Goal: Use online tool/utility: Utilize a website feature to perform a specific function

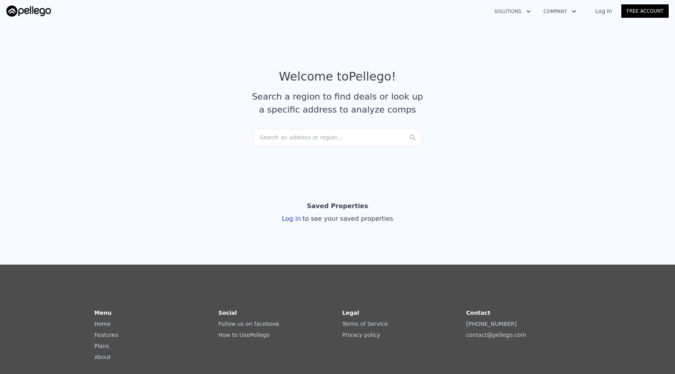
click at [309, 141] on div "Search an address or region..." at bounding box center [337, 137] width 169 height 17
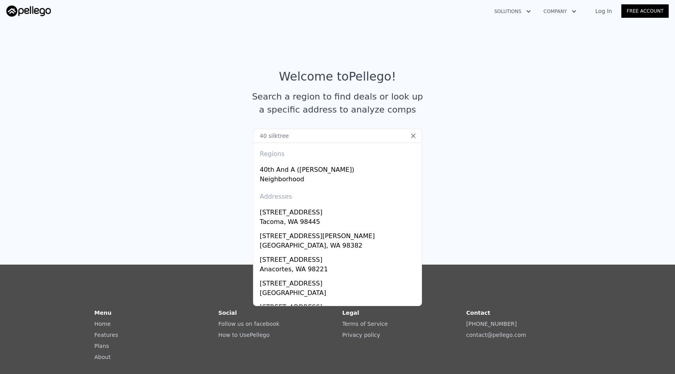
click at [315, 132] on input "40 silktree" at bounding box center [337, 136] width 169 height 14
click at [309, 132] on input "40 silktree" at bounding box center [337, 136] width 169 height 14
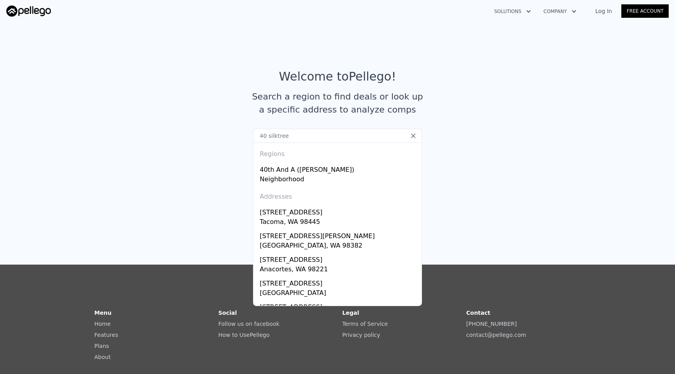
click at [312, 133] on input "40 silktree" at bounding box center [337, 136] width 169 height 14
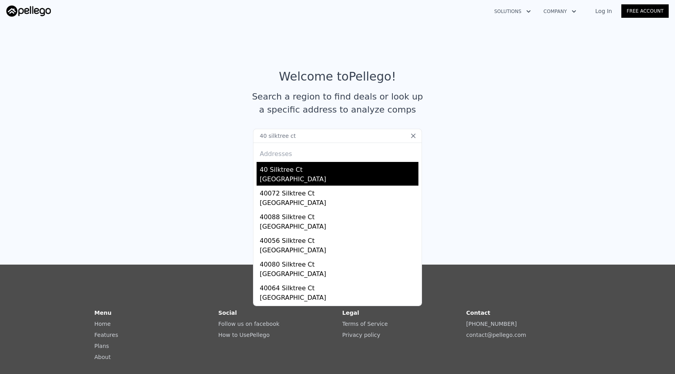
type input "40 silktree ct"
click at [311, 170] on div "40 Silktree Ct" at bounding box center [339, 168] width 159 height 13
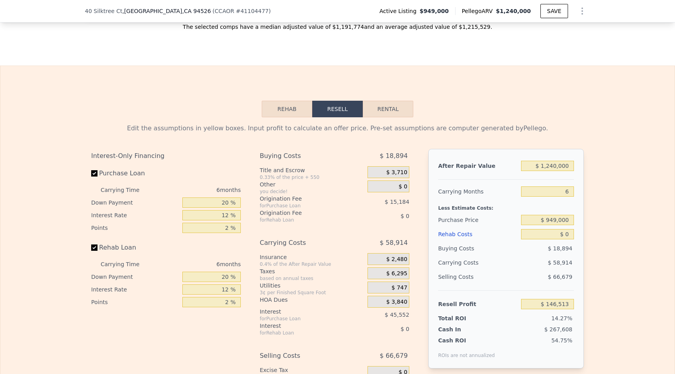
scroll to position [1032, 0]
click at [560, 162] on input "$ 1,240,000" at bounding box center [547, 165] width 53 height 10
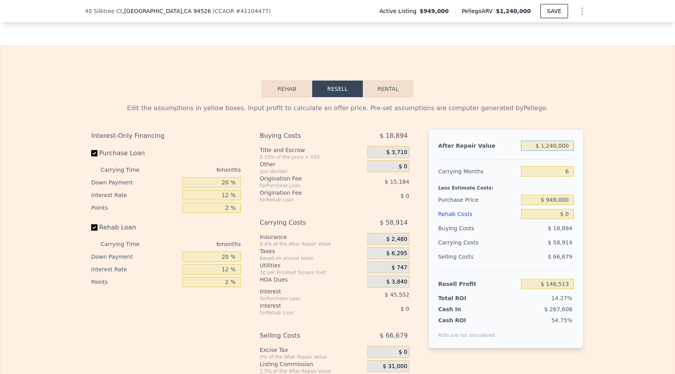
scroll to position [1053, 0]
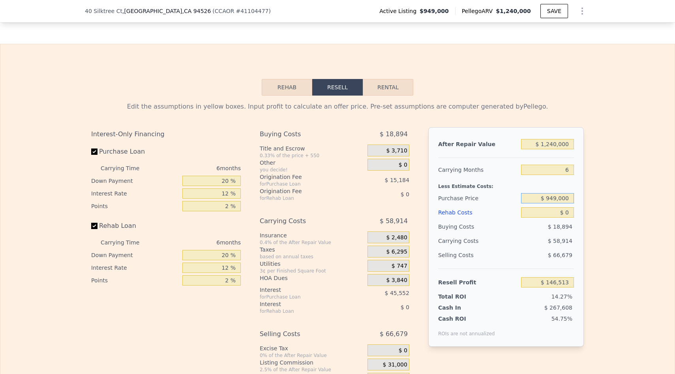
click at [558, 195] on input "$ 949,000" at bounding box center [547, 198] width 53 height 10
type input "$ 880,000"
type input "$ 220,159"
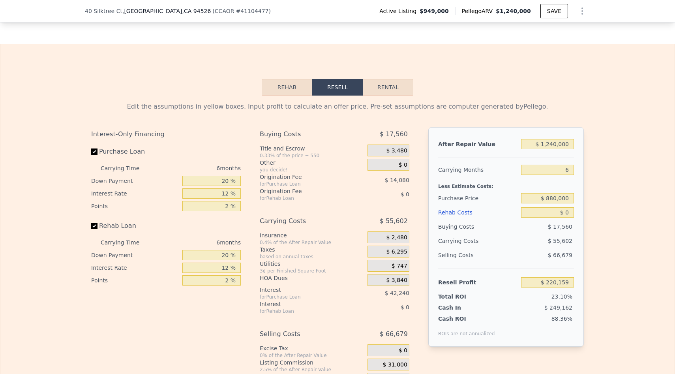
click at [546, 219] on div "$ 0" at bounding box center [547, 212] width 53 height 14
click at [559, 213] on input "$ 0" at bounding box center [547, 212] width 53 height 10
drag, startPoint x: 565, startPoint y: 213, endPoint x: 583, endPoint y: 213, distance: 17.8
click at [583, 213] on div "After Repair Value $ 1,240,000 Carrying Months 6 Less Estimate Costs: Purchase …" at bounding box center [505, 236] width 155 height 219
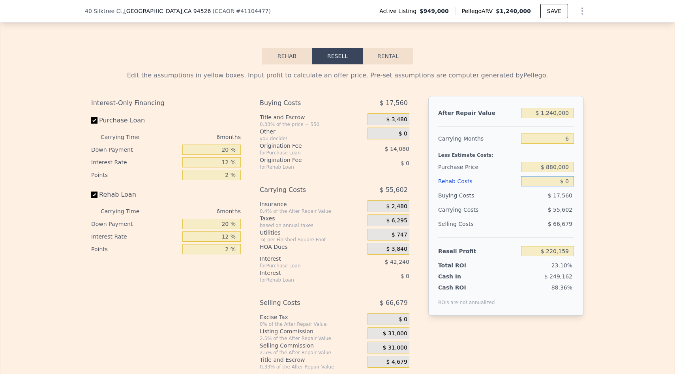
type input "$ 1"
type input "$ 220,158"
type input "$ 10"
type input "$ 220,149"
type input "$ 100"
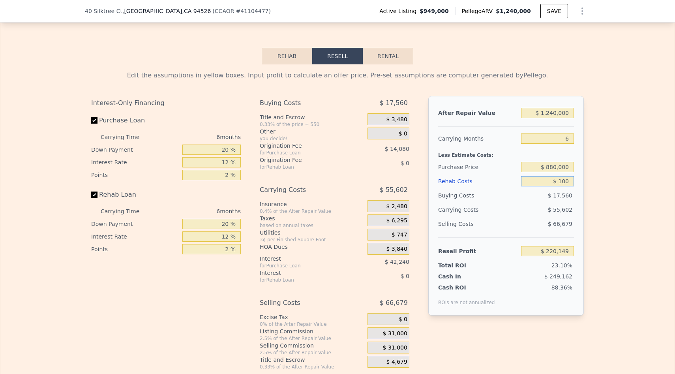
type input "$ 220,051"
type input "$ 1,000"
type input "$ 219,095"
type input "$ 10,000"
type input "$ 209,519"
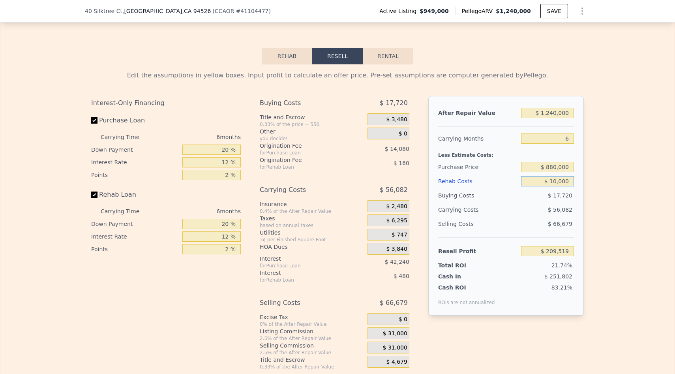
type input "$ 0"
type input "$ 146,513"
type input "$ 0"
type input "$ 1"
type input "$ 146,512"
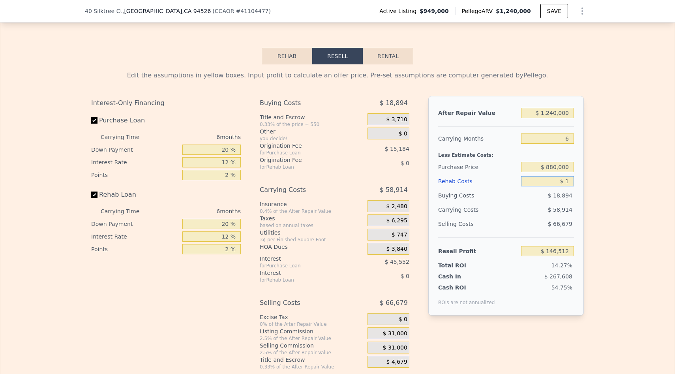
type input "$ 10"
type input "$ 146,503"
type input "$ 100"
type input "$ 146,405"
type input "$ 1,000"
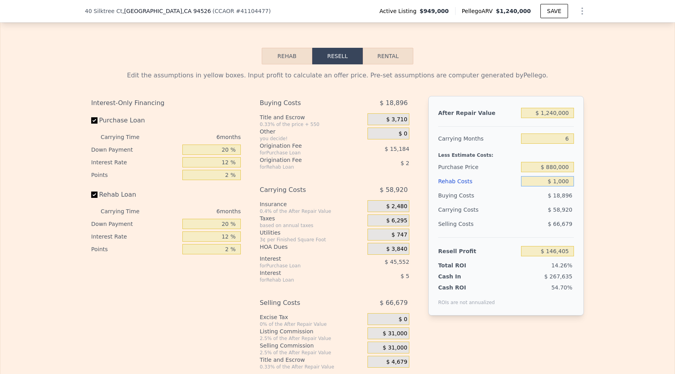
type input "$ 145,449"
type input "$ 10,000"
type input "$ 135,873"
type input "$ 100,000"
type input "$ 40,113"
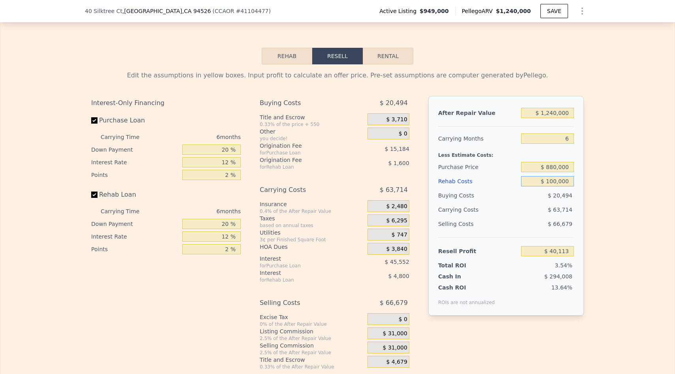
type input "$ 100,000"
click at [611, 220] on div "Edit the assumptions in yellow boxes. Input profit to calculate an offer price.…" at bounding box center [337, 216] width 674 height 305
click at [609, 154] on div "Edit the assumptions in yellow boxes. Input profit to calculate an offer price.…" at bounding box center [337, 216] width 674 height 305
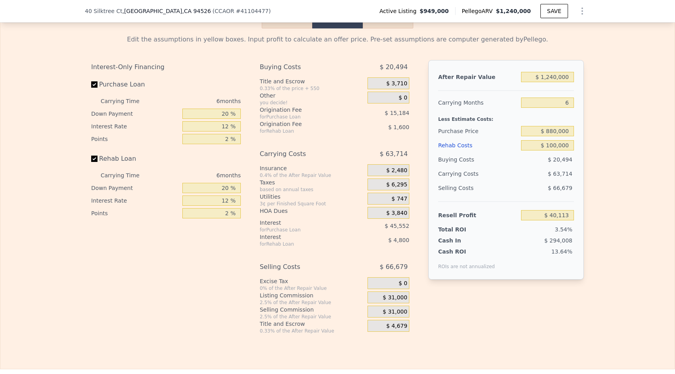
scroll to position [1121, 0]
click at [556, 131] on input "$ 880,000" at bounding box center [547, 130] width 53 height 10
type input "$ 870,000"
click at [628, 130] on div "Edit the assumptions in yellow boxes. Input profit to calculate an offer price.…" at bounding box center [337, 180] width 674 height 305
type input "$ 124,432"
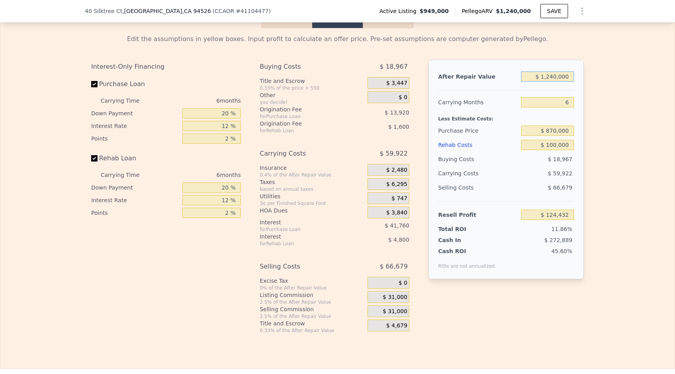
click at [553, 77] on input "$ 1,240,000" at bounding box center [547, 76] width 53 height 10
type input "$ 120,000"
type input "-$ 933,599"
type input "$ 1,200,000"
type input "$ 86,645"
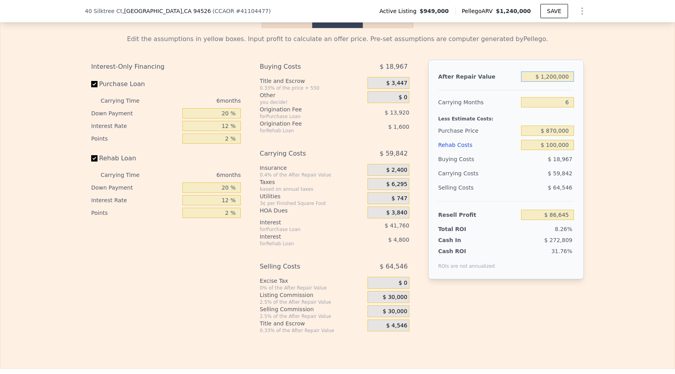
type input "$ 1,200,000"
click at [607, 130] on div "Edit the assumptions in yellow boxes. Input profit to calculate an offer price.…" at bounding box center [337, 180] width 674 height 305
click at [554, 130] on input "$ 870,000" at bounding box center [547, 130] width 53 height 10
type input "$ 880,000"
type input "$ 75,972"
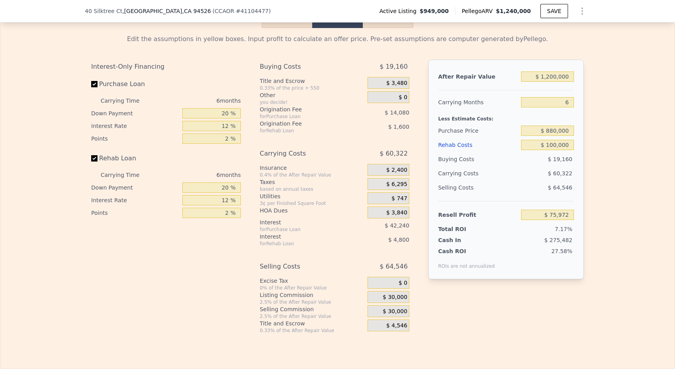
click at [607, 146] on div "Edit the assumptions in yellow boxes. Input profit to calculate an offer price.…" at bounding box center [337, 180] width 674 height 305
click at [551, 75] on input "$ 1,200,000" at bounding box center [547, 76] width 53 height 10
type input "$ 120,000"
type input "-$ 944,272"
type input "$ 1,250,000"
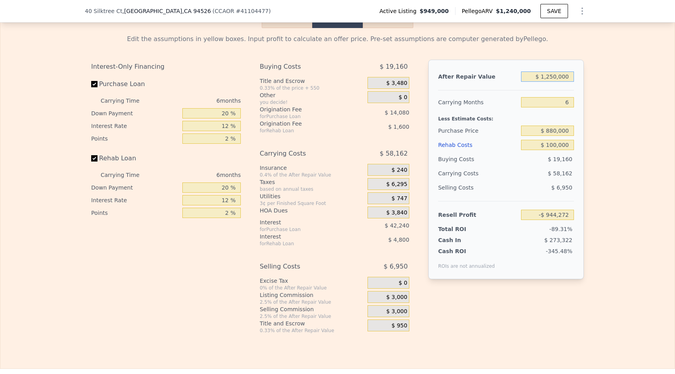
type input "$ 123,205"
type input "$ 120,000"
type input "-$ 944,272"
type input "$ 10,000"
type input "-$ 1,048,185"
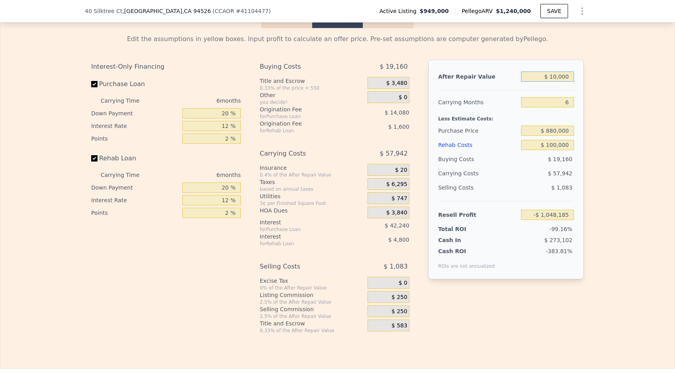
type input "$ 1,240,000"
type input "$ 0"
type input "$ 146,513"
type input "$ 11,240,000"
type input "$ 9,593,213"
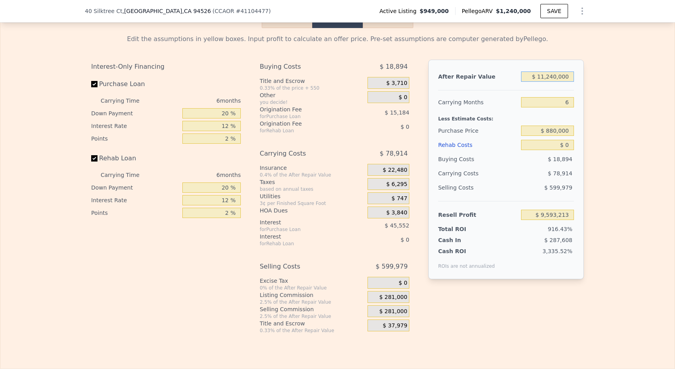
type input "$ 1,240,000"
type input "$ 146,513"
type input "$ 120,000"
type input "-$ 911,518"
type input "$ 10,000"
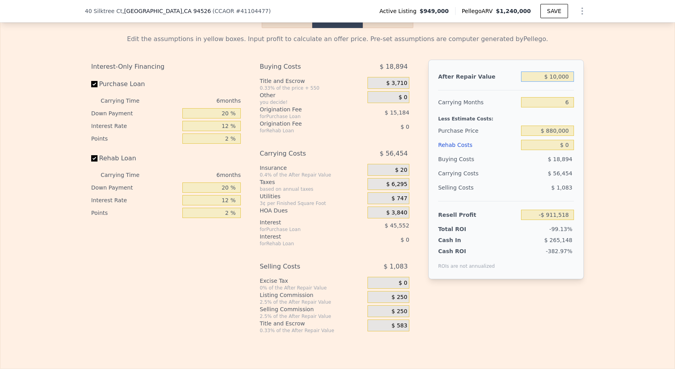
type input "-$ 1,015,431"
type input "$ 110,000"
type input "-$ 920,964"
type input "$ 1,100,000"
type input "$ 14,259"
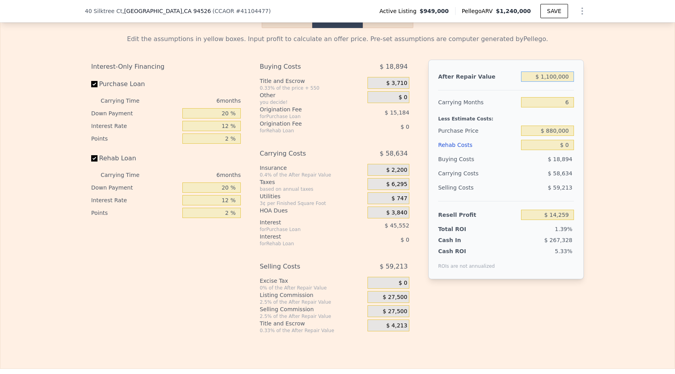
type input "$ 1,100,000"
click at [617, 154] on div "Edit the assumptions in yellow boxes. Input profit to calculate an offer price.…" at bounding box center [337, 180] width 674 height 305
click at [554, 146] on input "$ 0" at bounding box center [547, 145] width 53 height 10
type input "$ 1"
type input "$ 14,258"
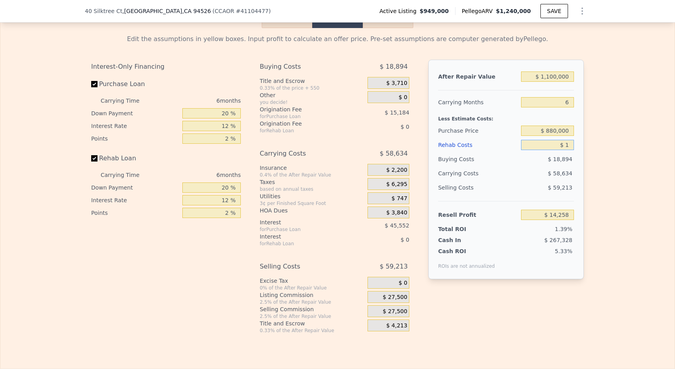
type input "$ 10"
type input "$ 14,249"
type input "$ 100"
type input "$ 14,151"
type input "$ 1,000"
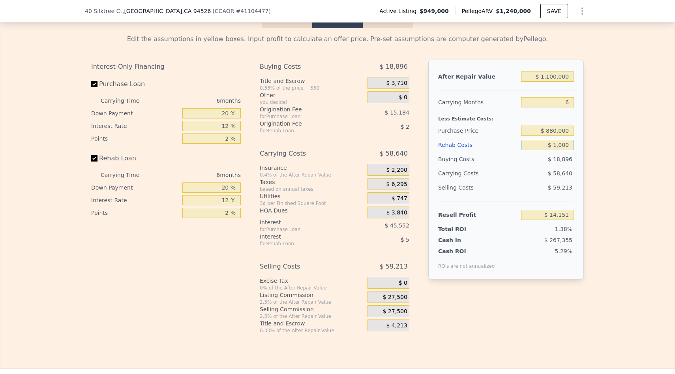
type input "$ 13,195"
type input "$ 10,000"
type input "$ 3,619"
type input "$ 100,000"
type input "-$ 92,141"
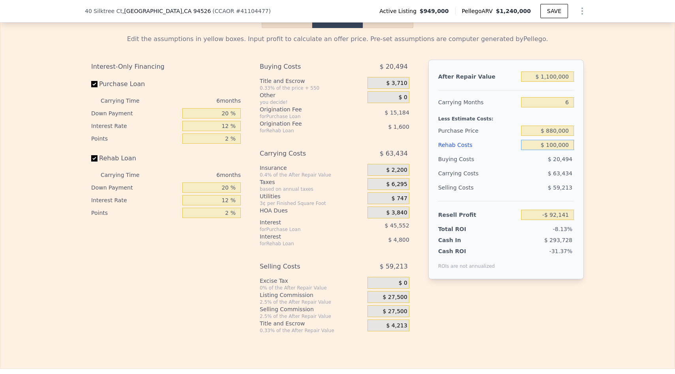
type input "$ 100,000"
click at [216, 114] on input "20 %" at bounding box center [211, 113] width 58 height 10
click at [223, 114] on input "20 %" at bounding box center [211, 113] width 58 height 10
type input "1 %"
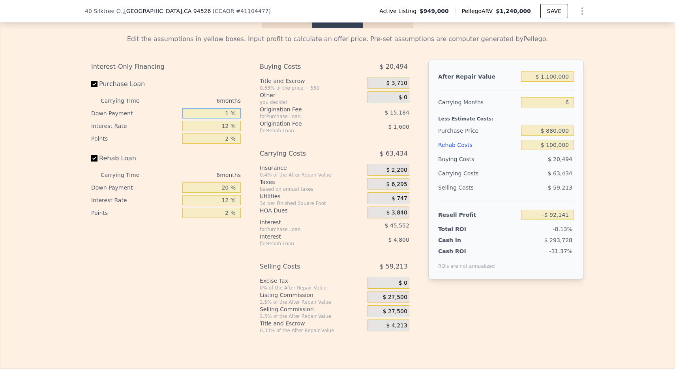
type input "-$ 106,565"
type input "10 %"
type input "-$ 99,733"
type input "10 %"
click at [223, 123] on input "12 %" at bounding box center [211, 126] width 58 height 10
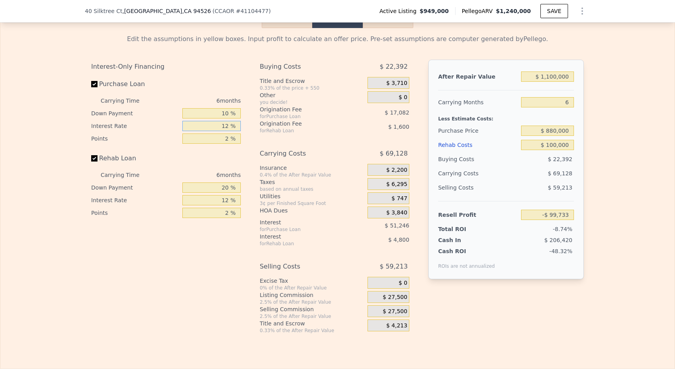
click at [223, 123] on input "12 %" at bounding box center [211, 126] width 58 height 10
type input "1 %"
type input "-$ 52,759"
type input "10 %"
type input "-$ 91,195"
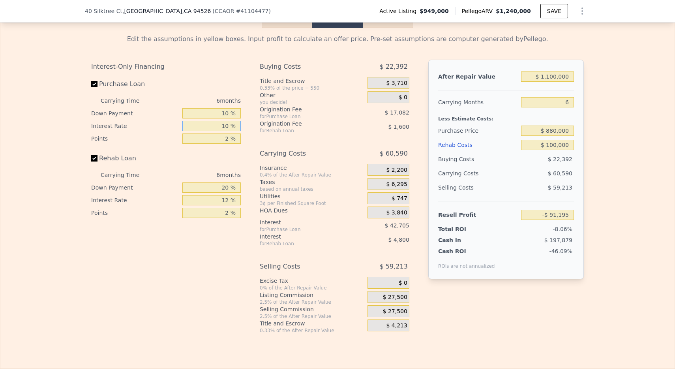
type input "10 %"
click at [224, 137] on input "2 %" at bounding box center [211, 138] width 58 height 10
type input "12 %"
type input "-$ 176,605"
type input "1 %"
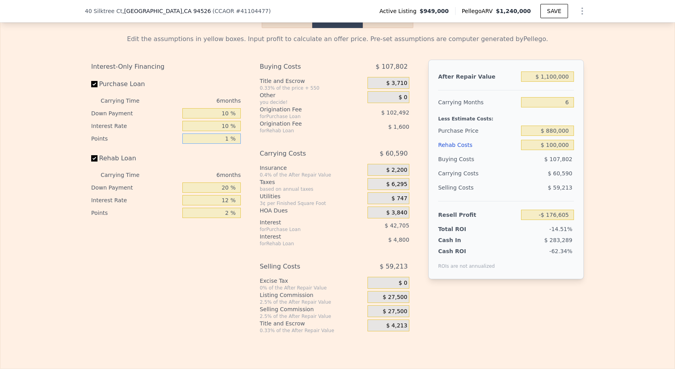
type input "-$ 82,654"
type input "1 %"
click at [226, 190] on input "20 %" at bounding box center [211, 187] width 58 height 10
type input "10 %"
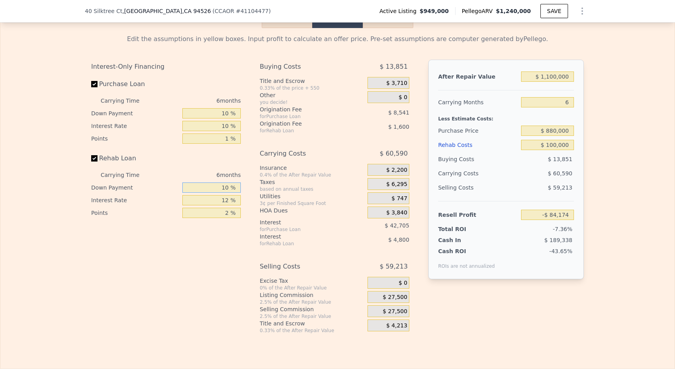
type input "-$ 83,454"
type input "10 %"
click at [229, 202] on input "12 %" at bounding box center [211, 200] width 58 height 10
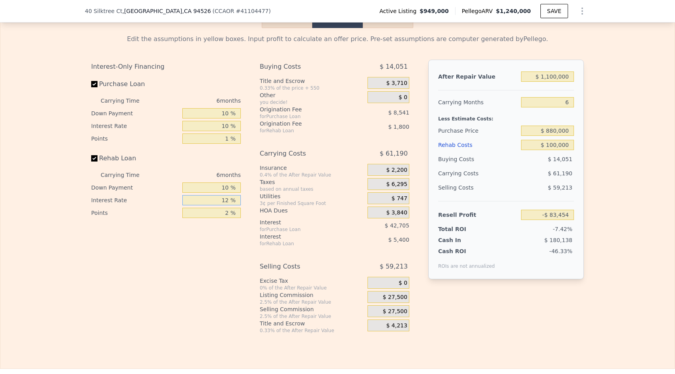
type input "1 %"
type input "-$ 78,504"
type input "10 %"
type input "-$ 82,554"
type input "10 %"
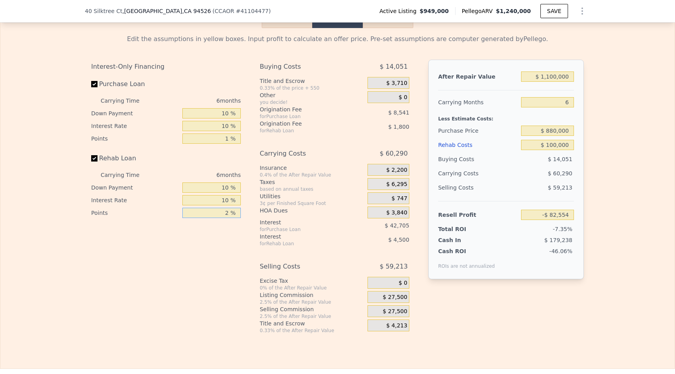
click at [228, 209] on input "2 %" at bounding box center [211, 213] width 58 height 10
type input "2 %"
type input "0 %"
type input "-$ 80,754"
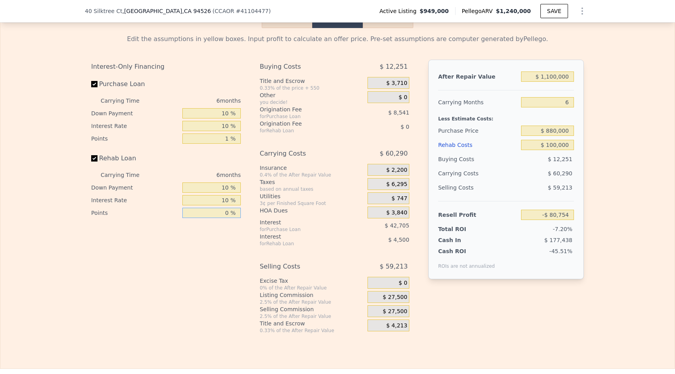
type input "0 %"
click at [192, 276] on div "Interest-Only Financing Purchase Loan Carrying Time 6 months Down Payment 10 % …" at bounding box center [169, 197] width 156 height 274
click at [373, 298] on div "$ 27,500" at bounding box center [388, 297] width 42 height 12
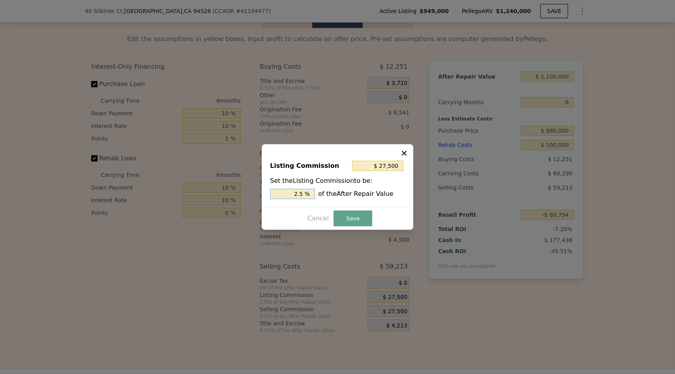
click at [303, 194] on input "2.5 %" at bounding box center [292, 194] width 45 height 10
type input "2.5 %"
type input "$ 22,000"
type input "2 %"
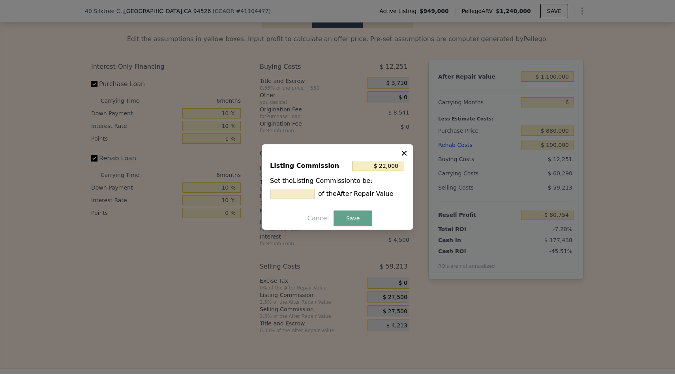
type input "$ 11,000"
type input "1 %"
click at [343, 215] on button "Save" at bounding box center [352, 218] width 39 height 16
type input "-$ 64,254"
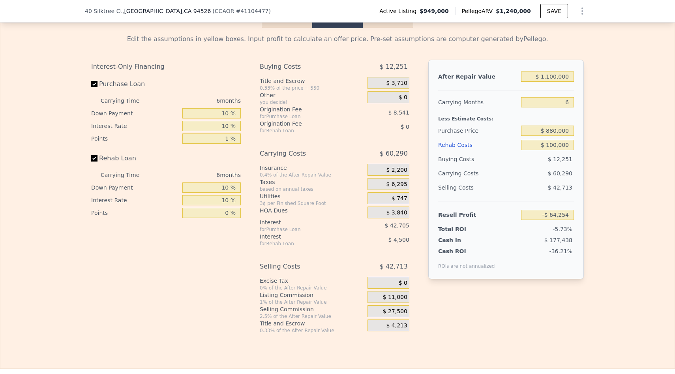
click at [519, 317] on div "After Repair Value $ 1,100,000 Carrying Months 6 Less Estimate Costs: Purchase …" at bounding box center [505, 190] width 155 height 261
click at [554, 130] on input "$ 880,000" at bounding box center [547, 130] width 53 height 10
type input "$ 870,000"
type input "$ 19,278"
click at [614, 219] on div "Edit the assumptions in yellow boxes. Input profit to calculate an offer price.…" at bounding box center [337, 180] width 674 height 305
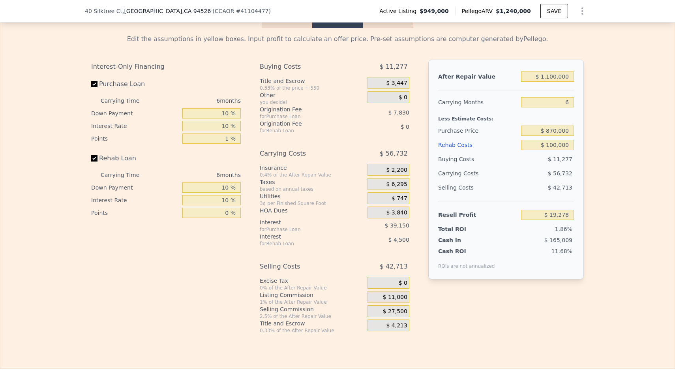
type input "$ 1,240,000"
type input "$ 0"
click at [561, 130] on input "$ 870,000" at bounding box center [547, 130] width 53 height 10
type input "$ 230,832"
click at [555, 146] on input "$ 0" at bounding box center [547, 145] width 53 height 10
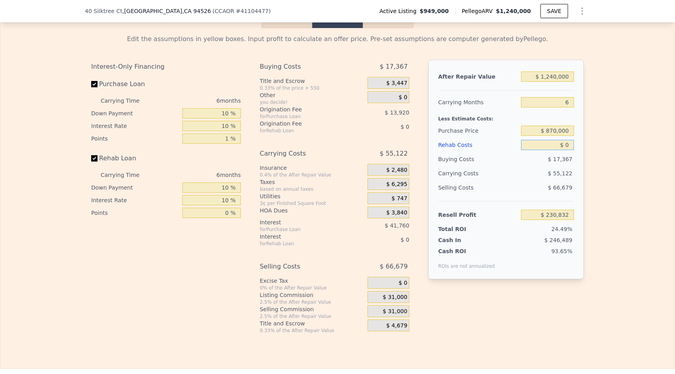
type input "$ 50"
type input "$ 230,781"
type input "$ 500"
type input "$ 230,300"
type input "$ 5,000"
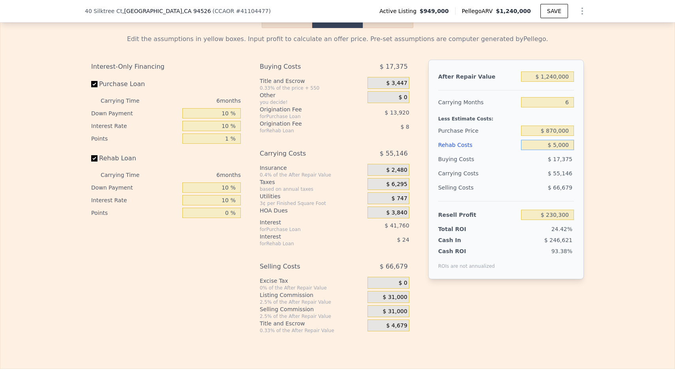
type input "$ 225,512"
type input "$ 50,000"
type input "$ 177,632"
type input "$ 50,000"
click at [622, 200] on div "Edit the assumptions in yellow boxes. Input profit to calculate an offer price.…" at bounding box center [337, 180] width 674 height 305
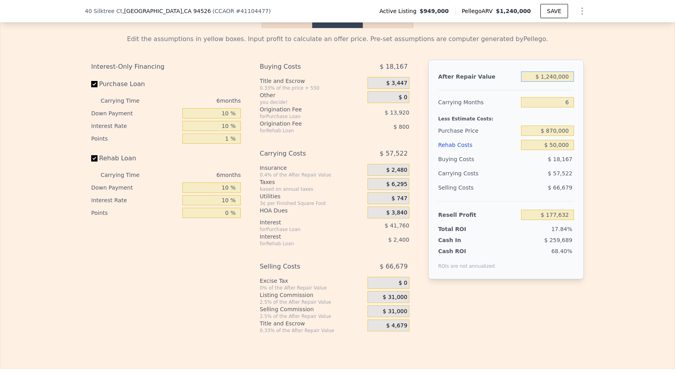
click at [552, 77] on input "$ 1,240,000" at bounding box center [547, 76] width 53 height 10
type input "$ 120,000"
type input "-$ 880,399"
type input "$ 10,000"
type input "-$ 984,312"
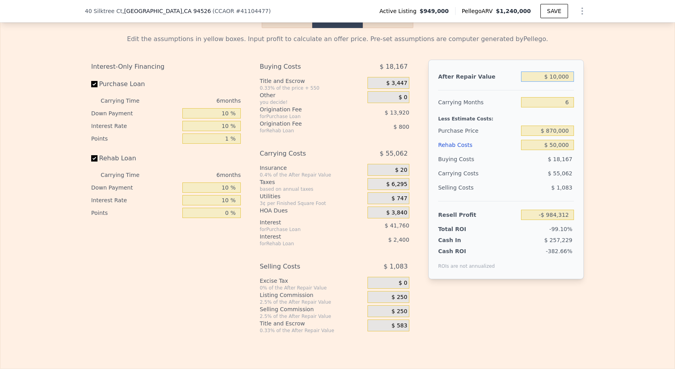
type input "$ 110,000"
type input "-$ 889,845"
type input "$ 1,100,000"
type input "$ 45,378"
type input "$ 1,240,000"
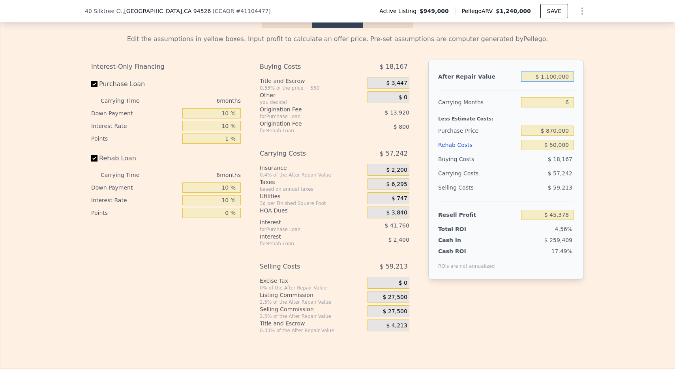
type input "$ 0"
type input "$ 146,513"
click at [553, 74] on input "$ 1,240,000" at bounding box center [547, 76] width 53 height 10
type input "$ 120,000"
type input "-$ 911,518"
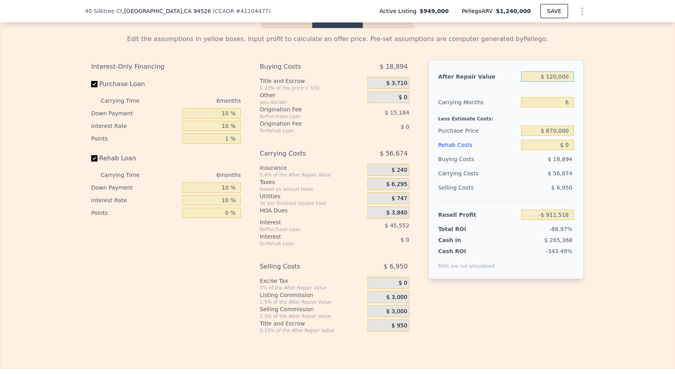
type input "$ 10,000"
type input "-$ 1,015,431"
type input "$ 110,000"
type input "-$ 920,964"
type input "$ 1,100,000"
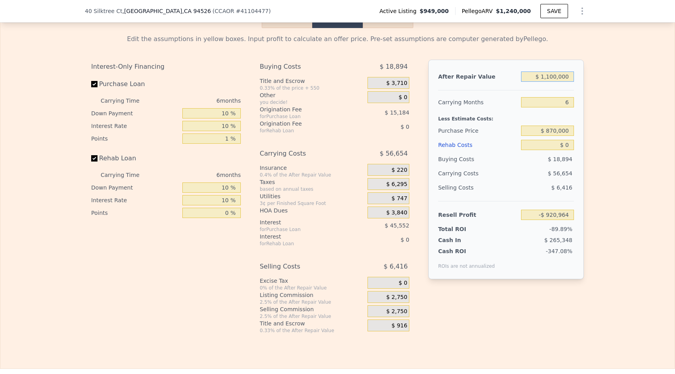
type input "$ 14,259"
type input "$ 1,100,000"
click at [569, 145] on input "$ 0" at bounding box center [547, 145] width 53 height 10
type input "$ 05"
type input "$ 14,254"
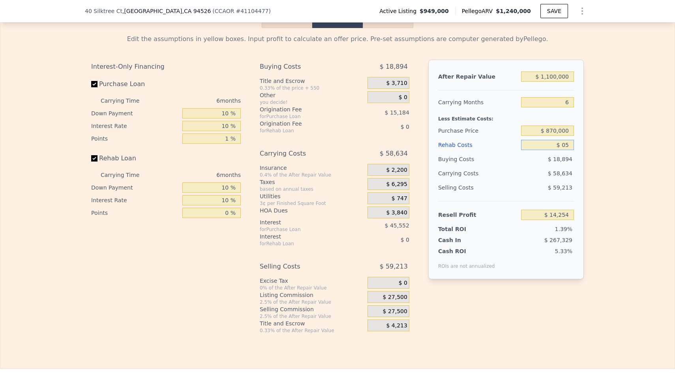
type input "$ 050"
type input "$ 14,208"
type input "$ 0500"
type input "$ 13,727"
type input "$ 05,000"
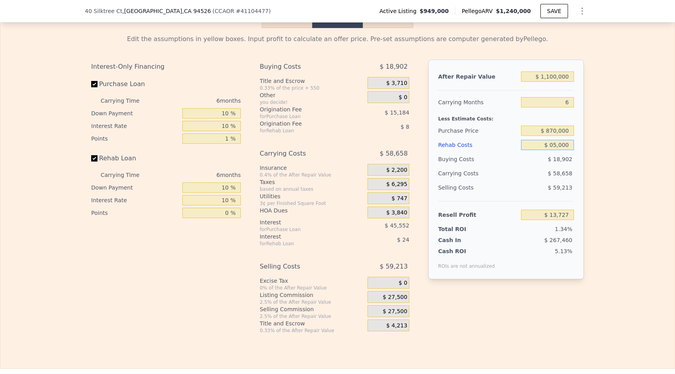
type input "$ 8,939"
type input "$ 050,000"
type input "-$ 38,941"
type input "$ 50,000"
click at [611, 224] on div "Edit the assumptions in yellow boxes. Input profit to calculate an offer price.…" at bounding box center [337, 180] width 674 height 305
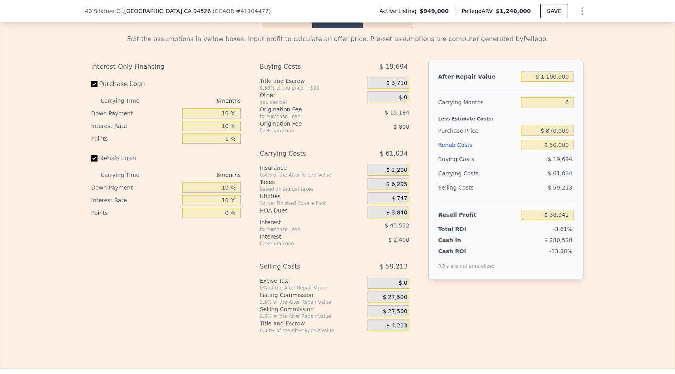
click at [395, 296] on span "$ 27,500" at bounding box center [395, 297] width 24 height 7
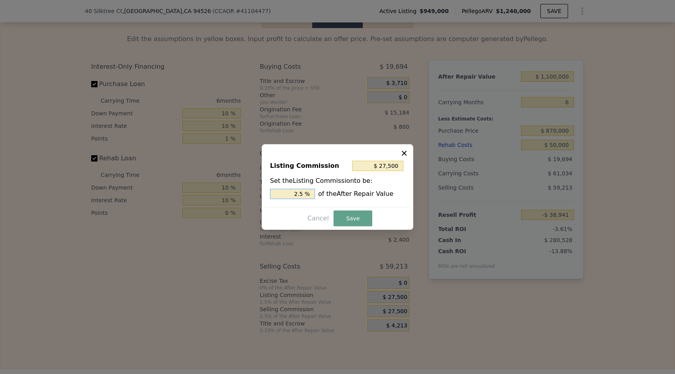
click at [302, 195] on input "2.5 %" at bounding box center [292, 194] width 45 height 10
type input "2.5 %"
drag, startPoint x: 304, startPoint y: 195, endPoint x: 292, endPoint y: 194, distance: 11.9
click at [292, 194] on input "2.5 %" at bounding box center [292, 194] width 45 height 10
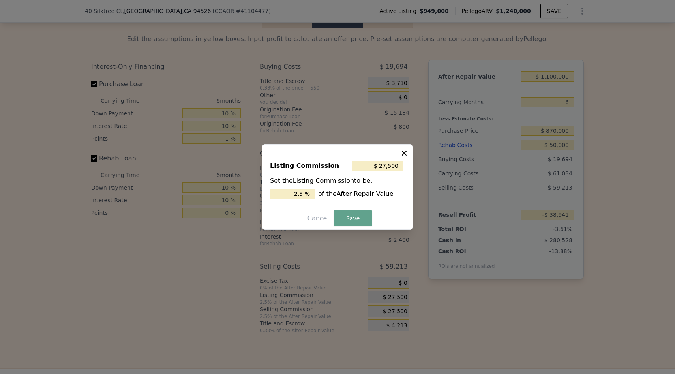
type input "$ 11,000"
type input "1 %"
click at [348, 215] on button "Save" at bounding box center [352, 218] width 39 height 16
type input "-$ 22,441"
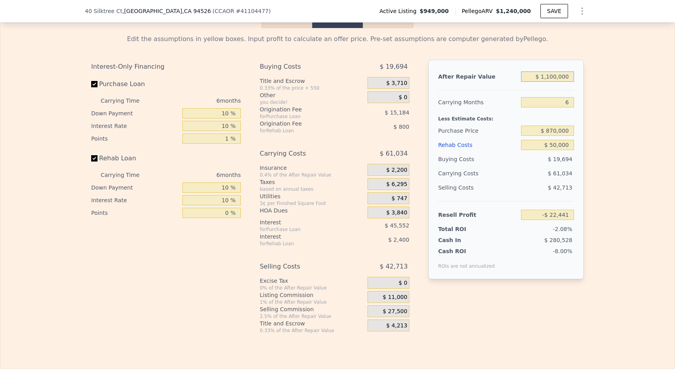
click at [554, 76] on input "$ 1,100,000" at bounding box center [547, 76] width 53 height 10
type input "$ 110,000"
type input "-$ 972,514"
type input "$ 1,150,000"
type input "$ 25,542"
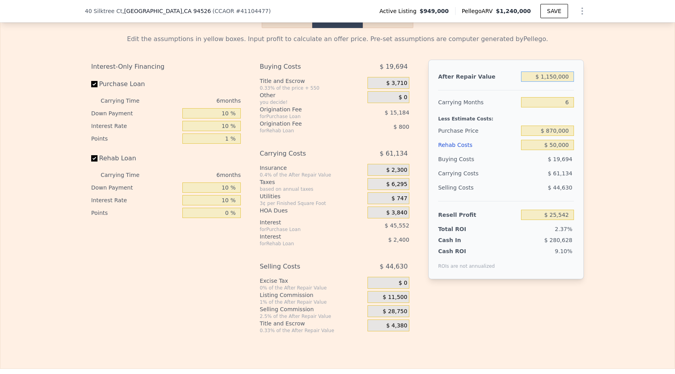
type input "$ 1,150,000"
click at [509, 294] on div "After Repair Value $ 1,150,000 Carrying Months 6 Less Estimate Costs: Purchase …" at bounding box center [505, 190] width 155 height 261
